Goal: Transaction & Acquisition: Purchase product/service

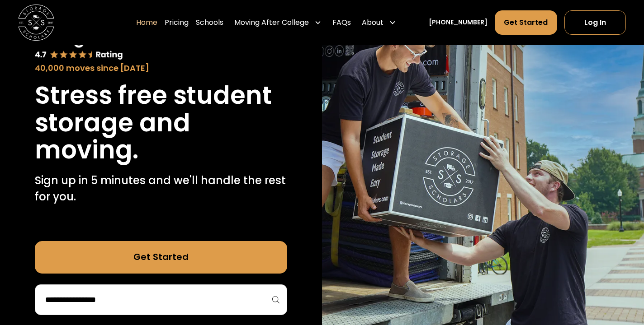
scroll to position [88, 0]
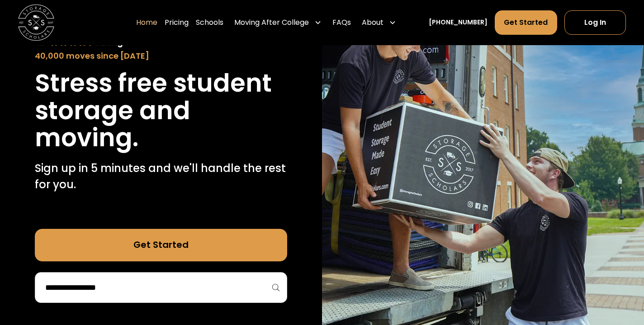
click at [173, 280] on input "search" at bounding box center [161, 287] width 234 height 15
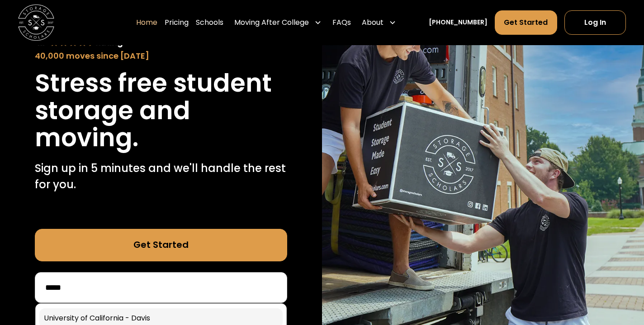
type input "*****"
click at [139, 309] on link at bounding box center [161, 319] width 244 height 20
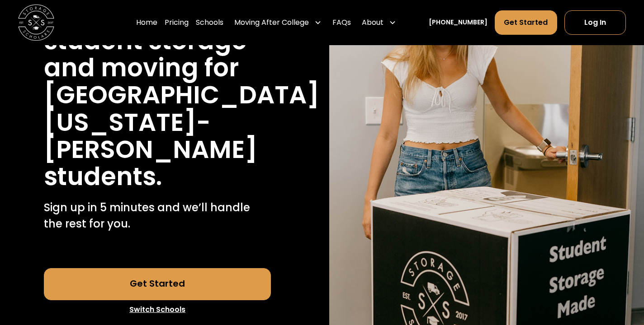
scroll to position [160, 0]
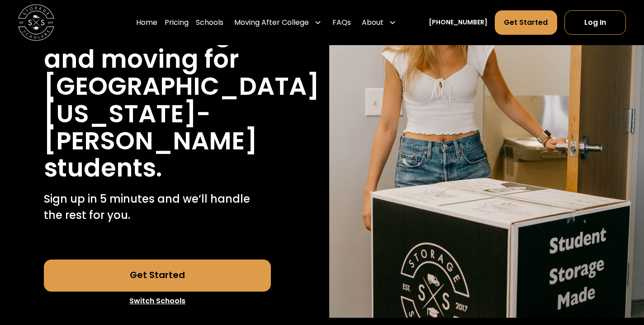
click at [177, 260] on link "Get Started" at bounding box center [157, 276] width 226 height 33
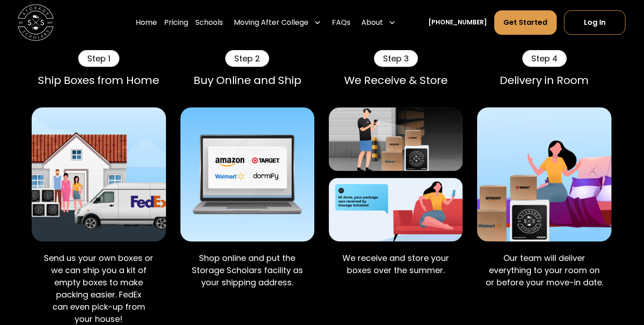
scroll to position [617, 0]
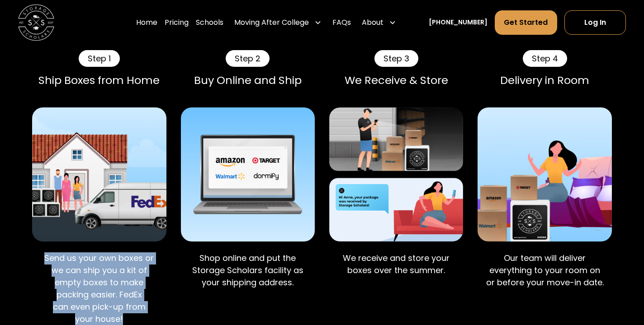
drag, startPoint x: 47, startPoint y: 227, endPoint x: 154, endPoint y: 284, distance: 120.7
click at [154, 284] on p "Send us your own boxes or we can ship you a kit of empty boxes to make packing …" at bounding box center [99, 289] width 120 height 73
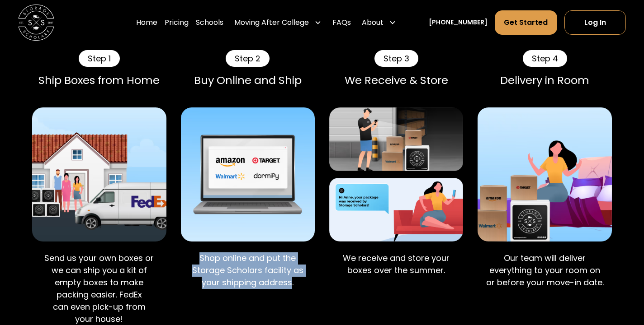
drag, startPoint x: 198, startPoint y: 228, endPoint x: 292, endPoint y: 257, distance: 98.4
click at [292, 257] on p "Shop online and put the Storage Scholars facility as your shipping address." at bounding box center [248, 271] width 120 height 37
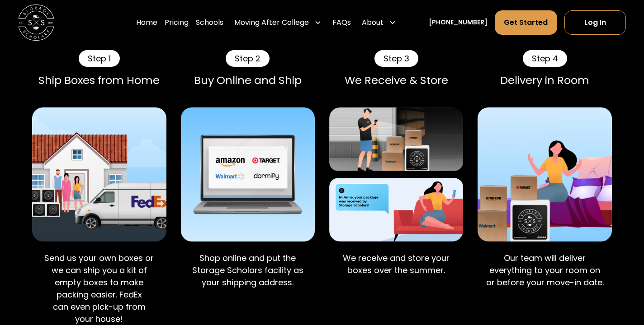
click at [348, 262] on div "Step 3 We Receive & Store We receive and store your boxes over the summer." at bounding box center [396, 194] width 134 height 288
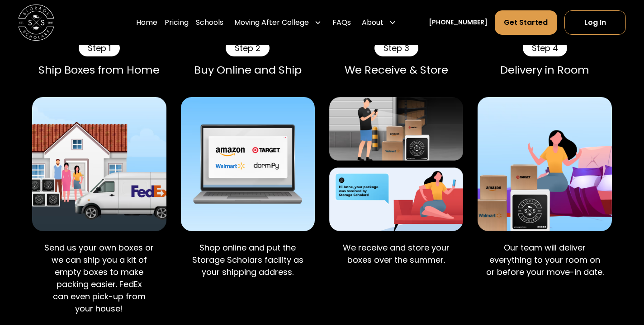
scroll to position [618, 0]
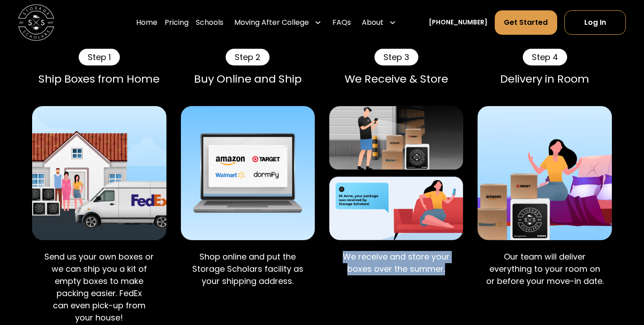
drag, startPoint x: 343, startPoint y: 225, endPoint x: 451, endPoint y: 237, distance: 108.3
click at [451, 251] on p "We receive and store your boxes over the summer." at bounding box center [396, 263] width 120 height 24
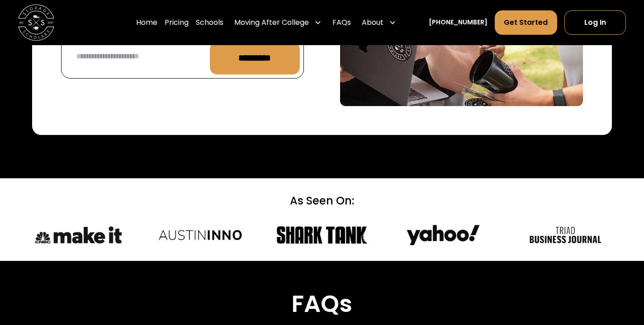
scroll to position [3667, 0]
